Goal: Information Seeking & Learning: Learn about a topic

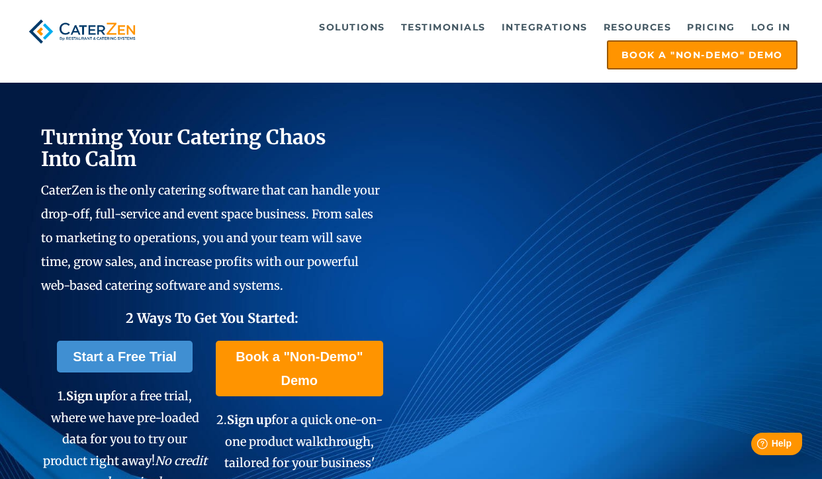
scroll to position [48, 0]
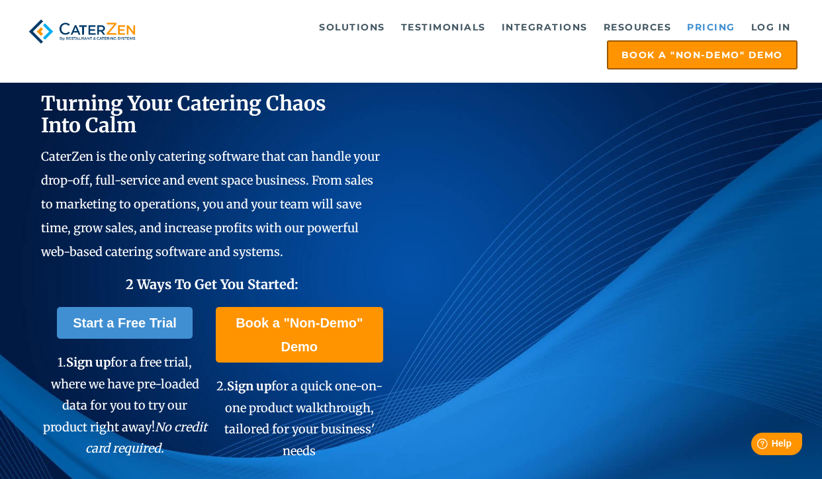
click at [709, 24] on link "Pricing" at bounding box center [711, 27] width 62 height 26
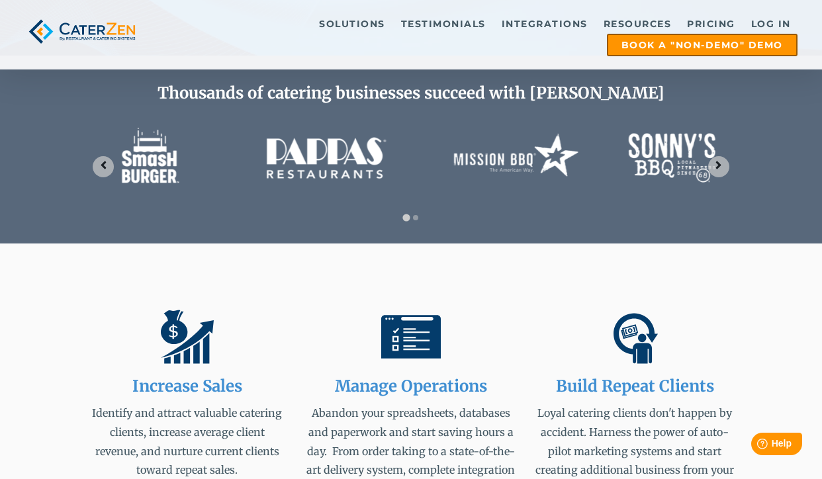
scroll to position [494, 0]
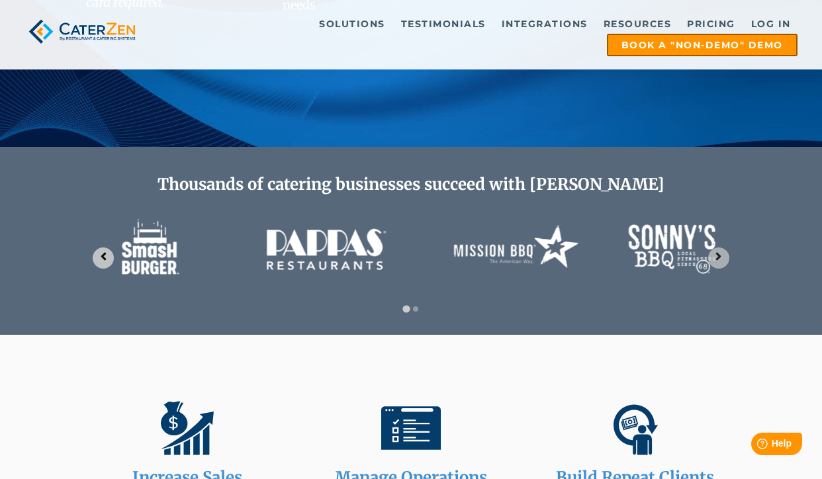
click at [108, 256] on icon "Go to last slide" at bounding box center [103, 256] width 13 height 13
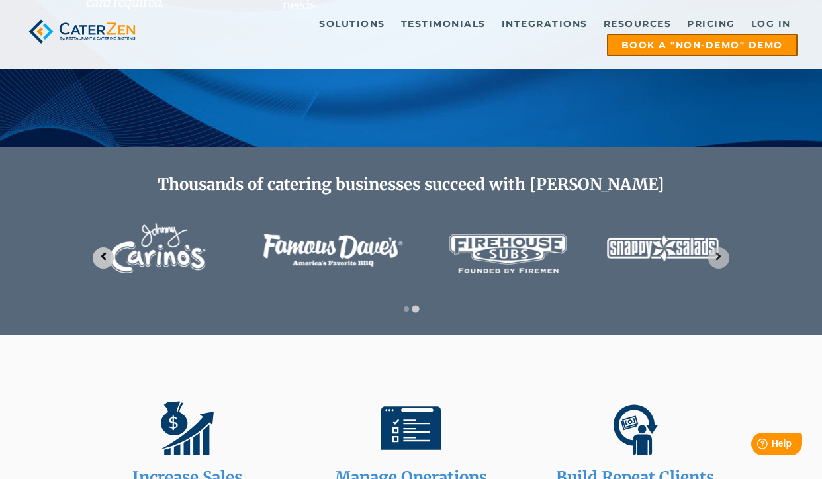
click at [107, 257] on icon "Previous slide" at bounding box center [103, 256] width 13 height 13
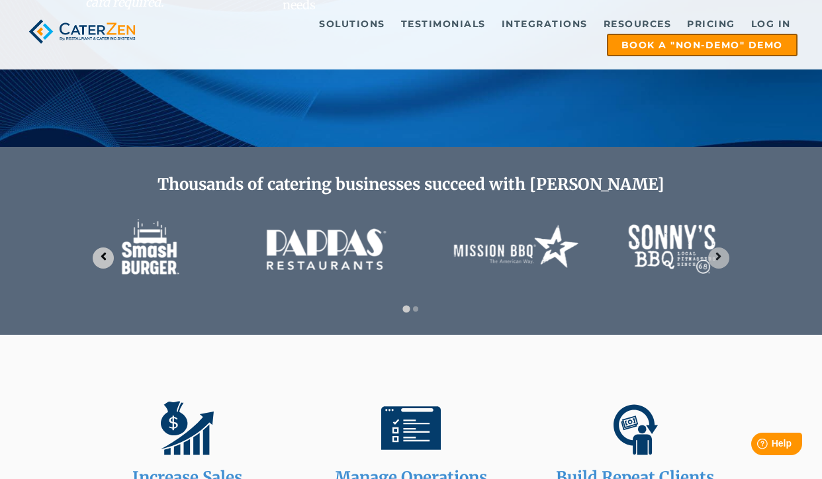
click at [107, 257] on icon "Go to last slide" at bounding box center [103, 256] width 13 height 13
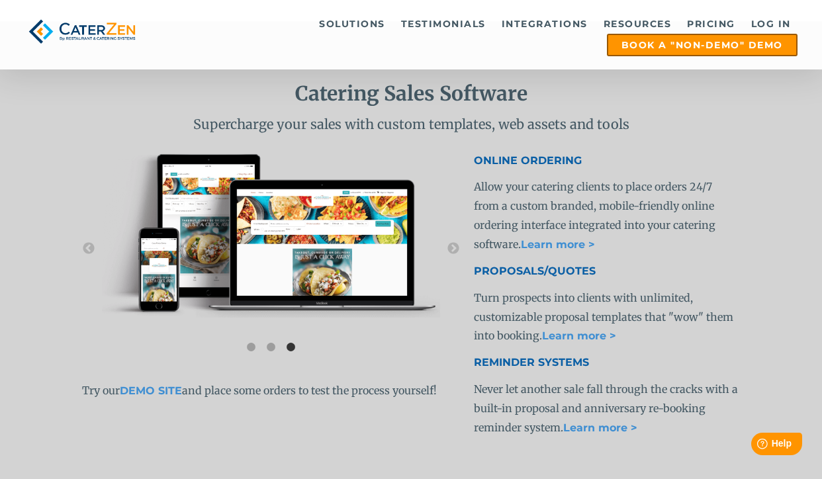
scroll to position [2422, 0]
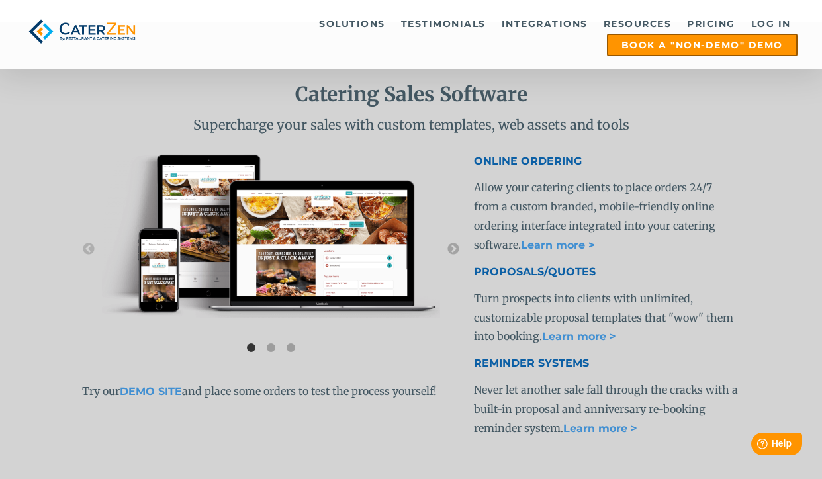
click at [453, 248] on button "→" at bounding box center [453, 249] width 13 height 13
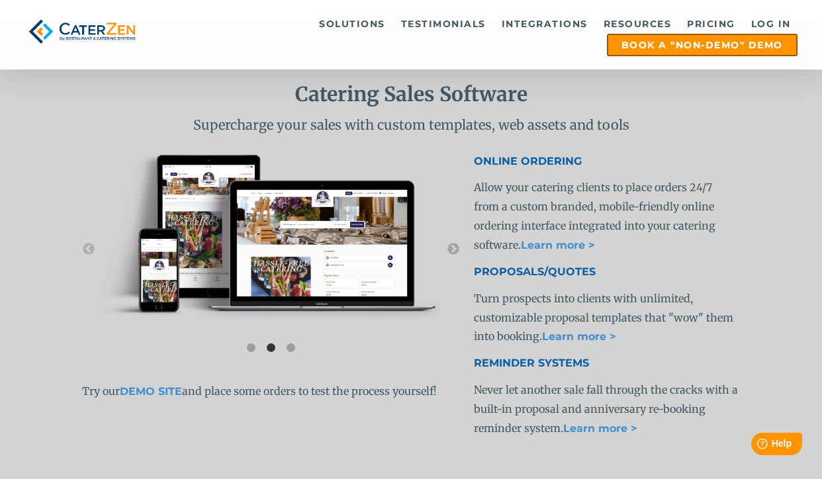
click at [452, 247] on button "→" at bounding box center [453, 249] width 13 height 13
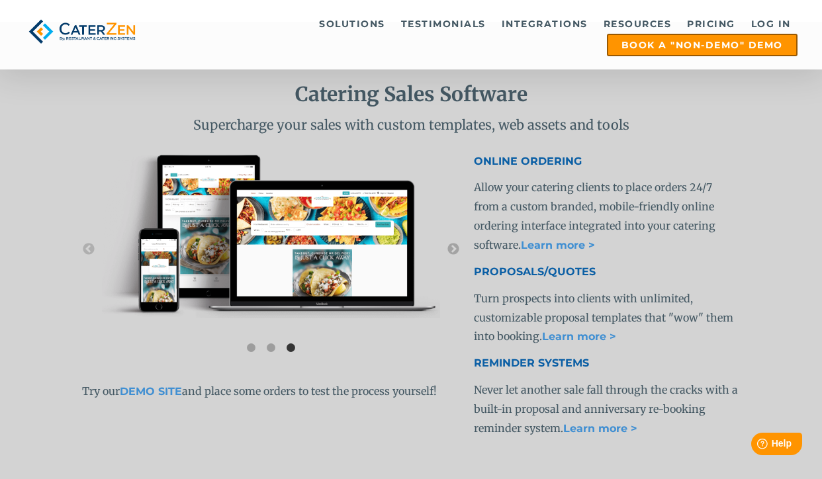
click at [452, 247] on button "→" at bounding box center [453, 249] width 13 height 13
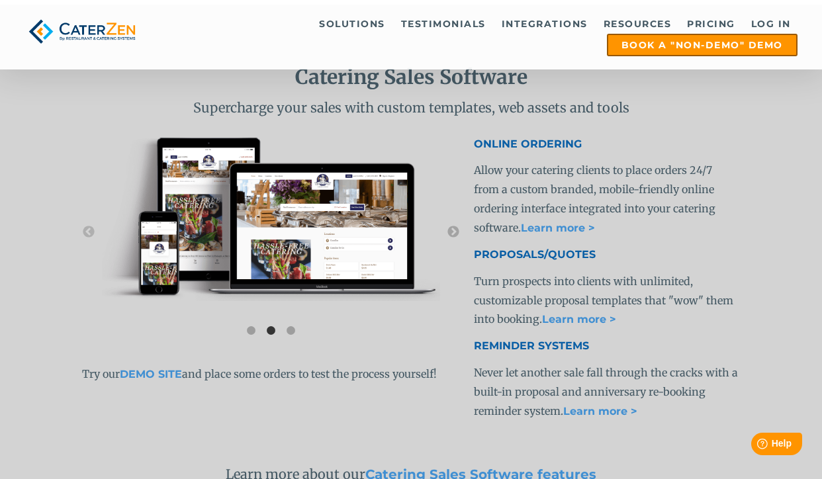
scroll to position [2433, 0]
